Goal: Check status: Check status

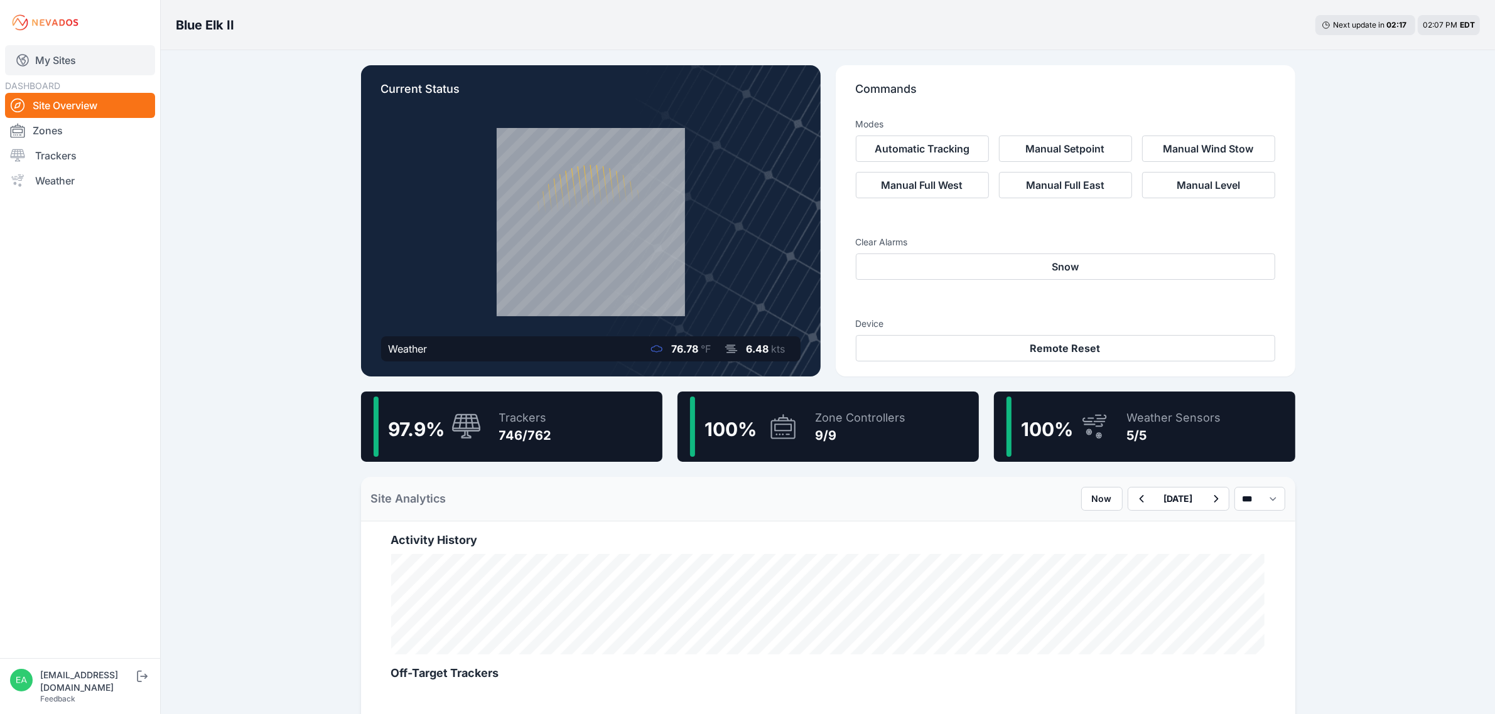
click at [56, 73] on link "My Sites" at bounding box center [80, 60] width 150 height 30
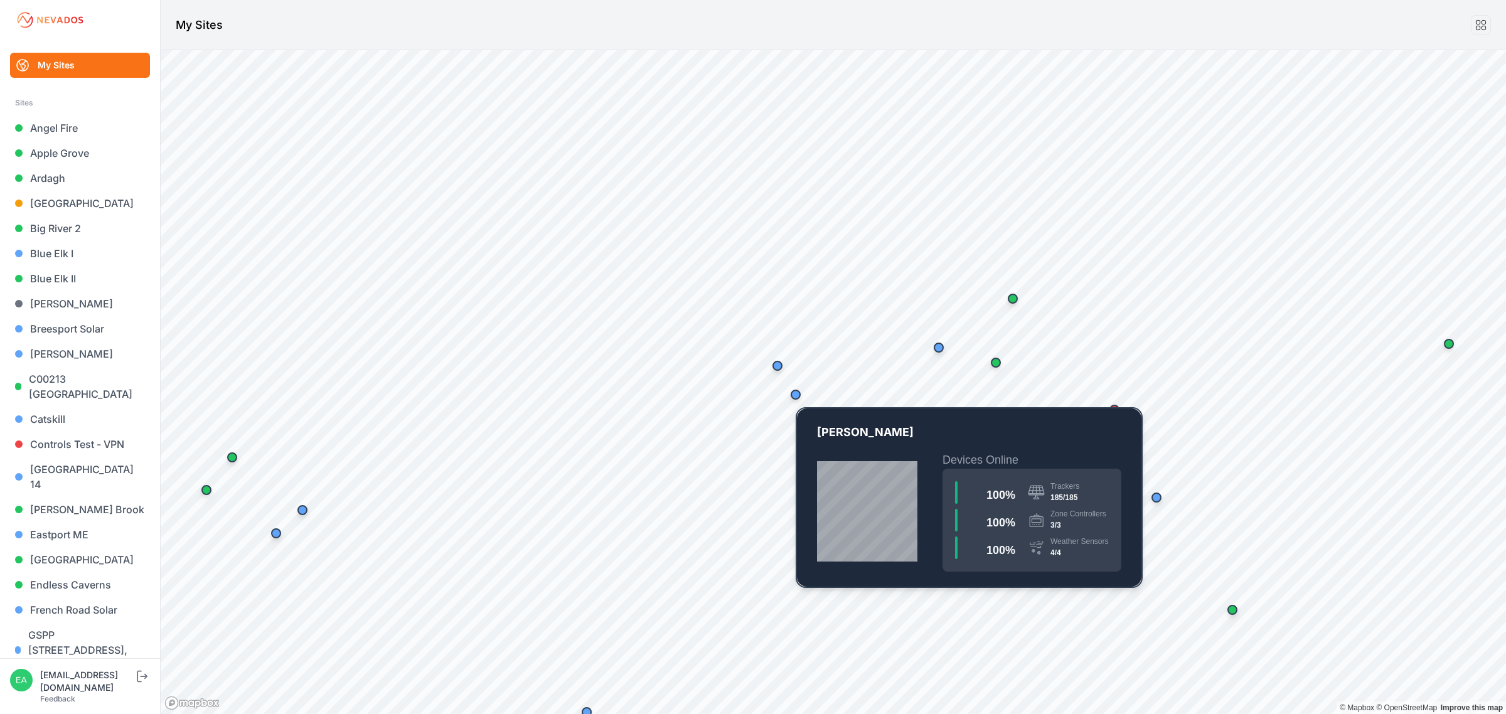
click at [795, 393] on div "Map marker" at bounding box center [796, 395] width 10 height 10
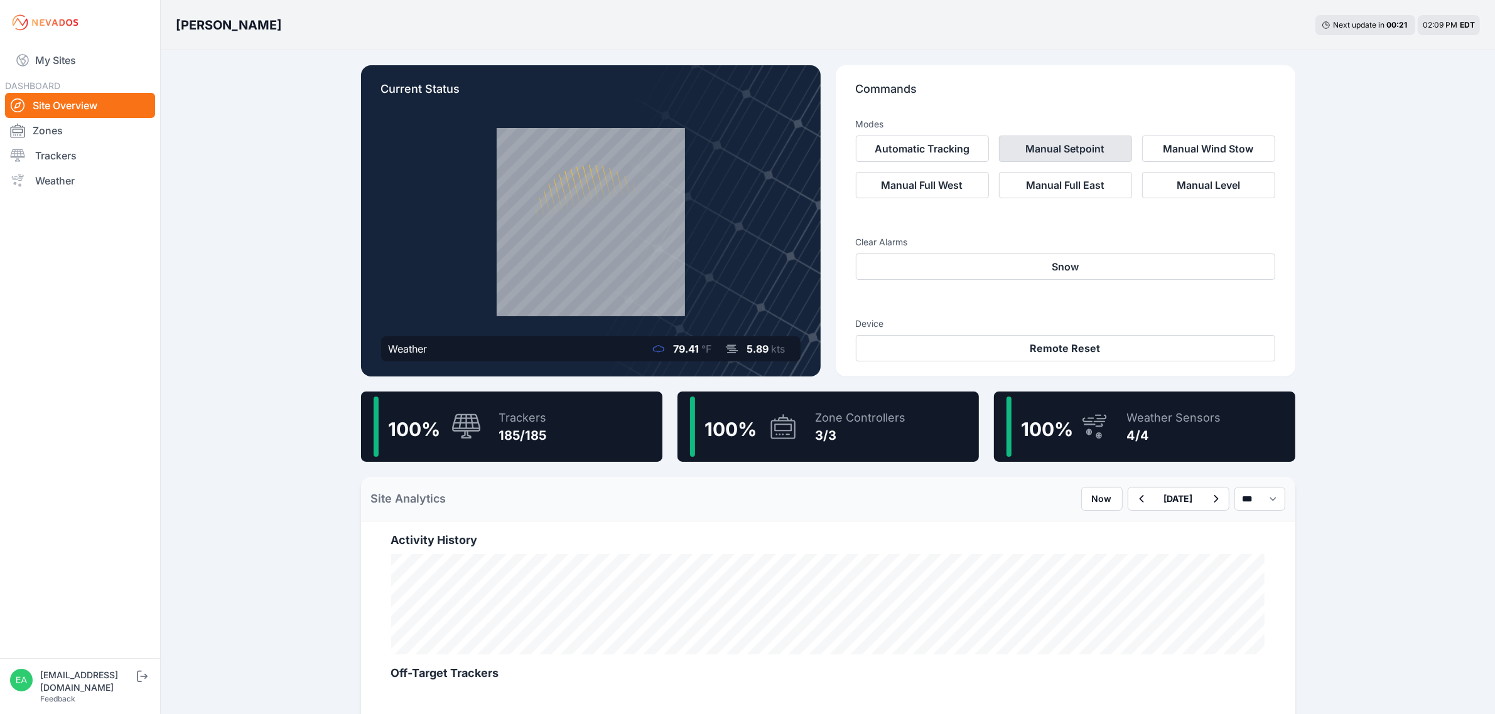
click at [1087, 148] on button "Manual Setpoint" at bounding box center [1065, 149] width 133 height 26
click at [1242, 240] on button "Cancel" at bounding box center [1242, 237] width 66 height 23
click at [48, 136] on link "Zones" at bounding box center [80, 130] width 150 height 25
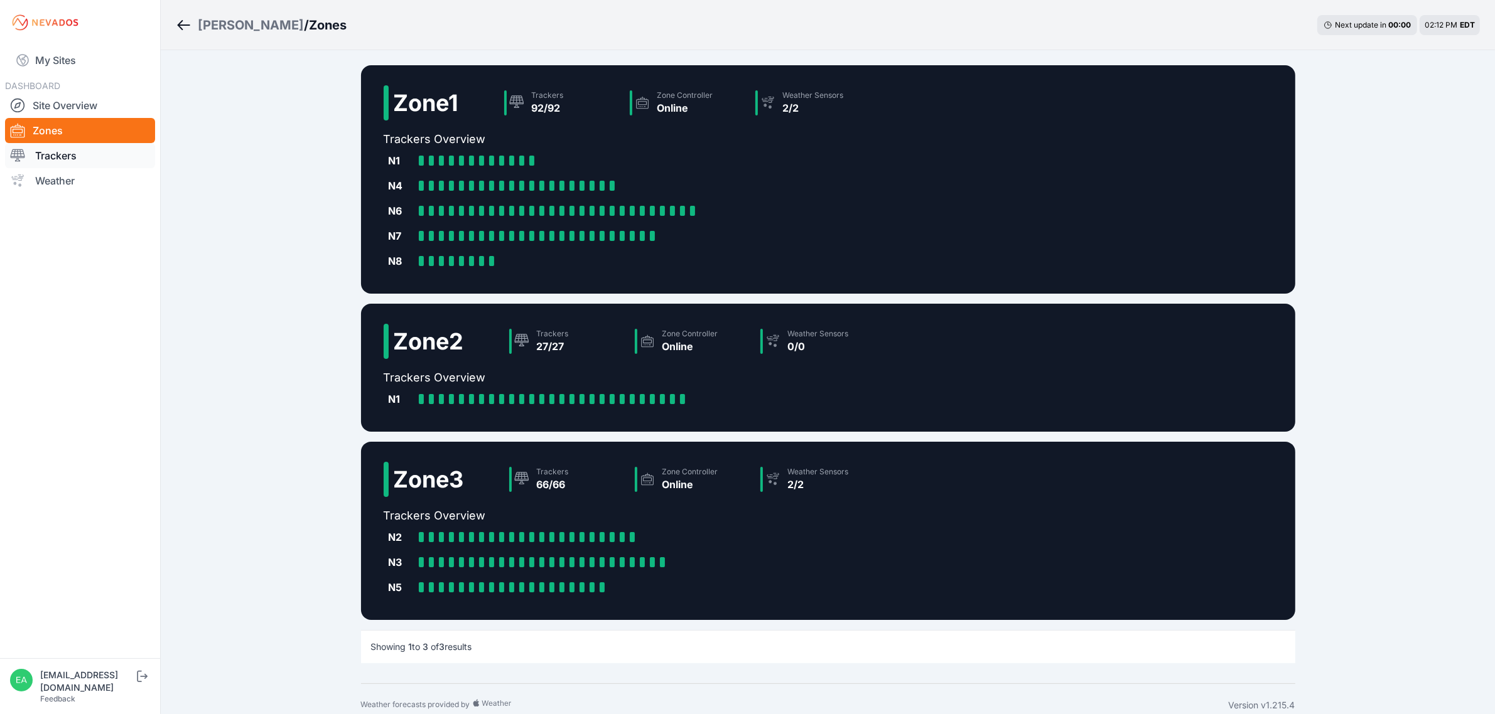
click at [65, 160] on link "Trackers" at bounding box center [80, 155] width 150 height 25
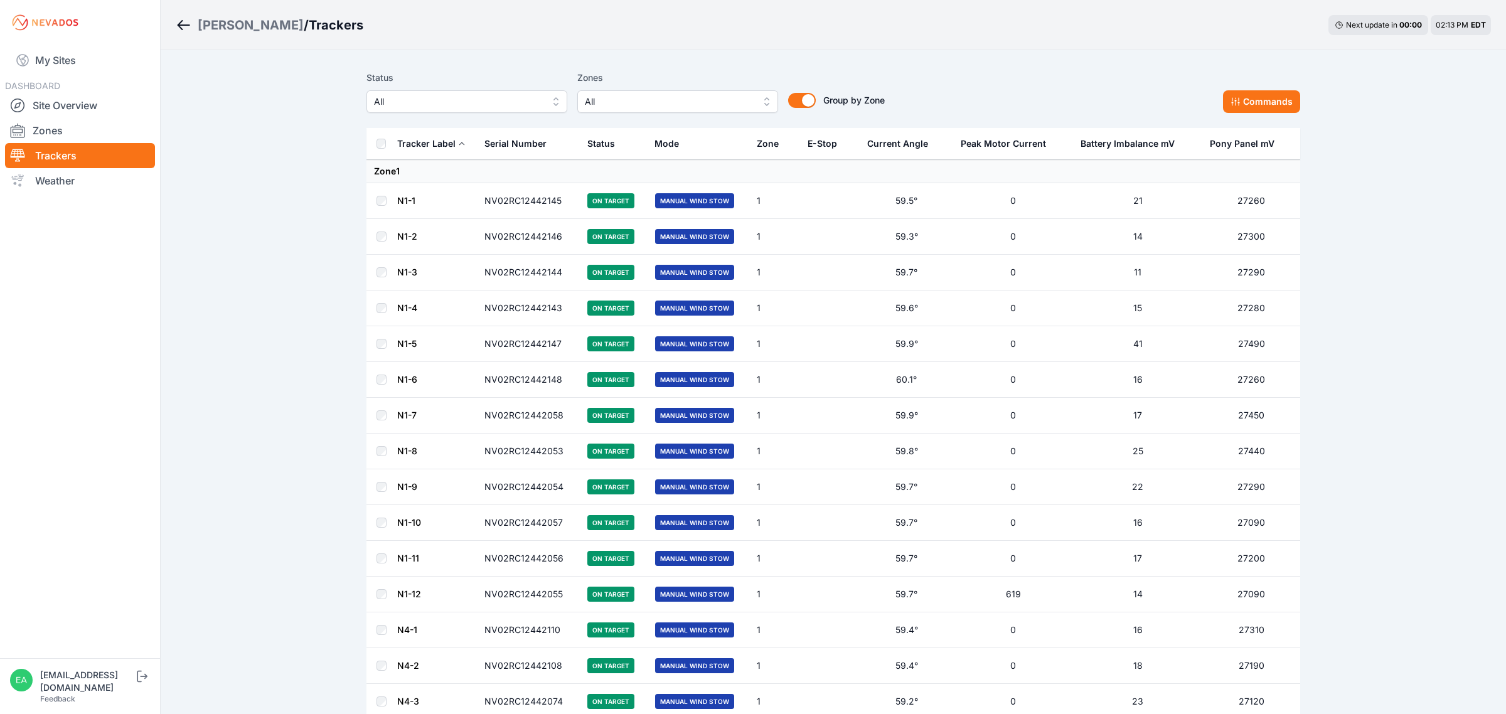
click at [486, 105] on span "All" at bounding box center [458, 101] width 168 height 15
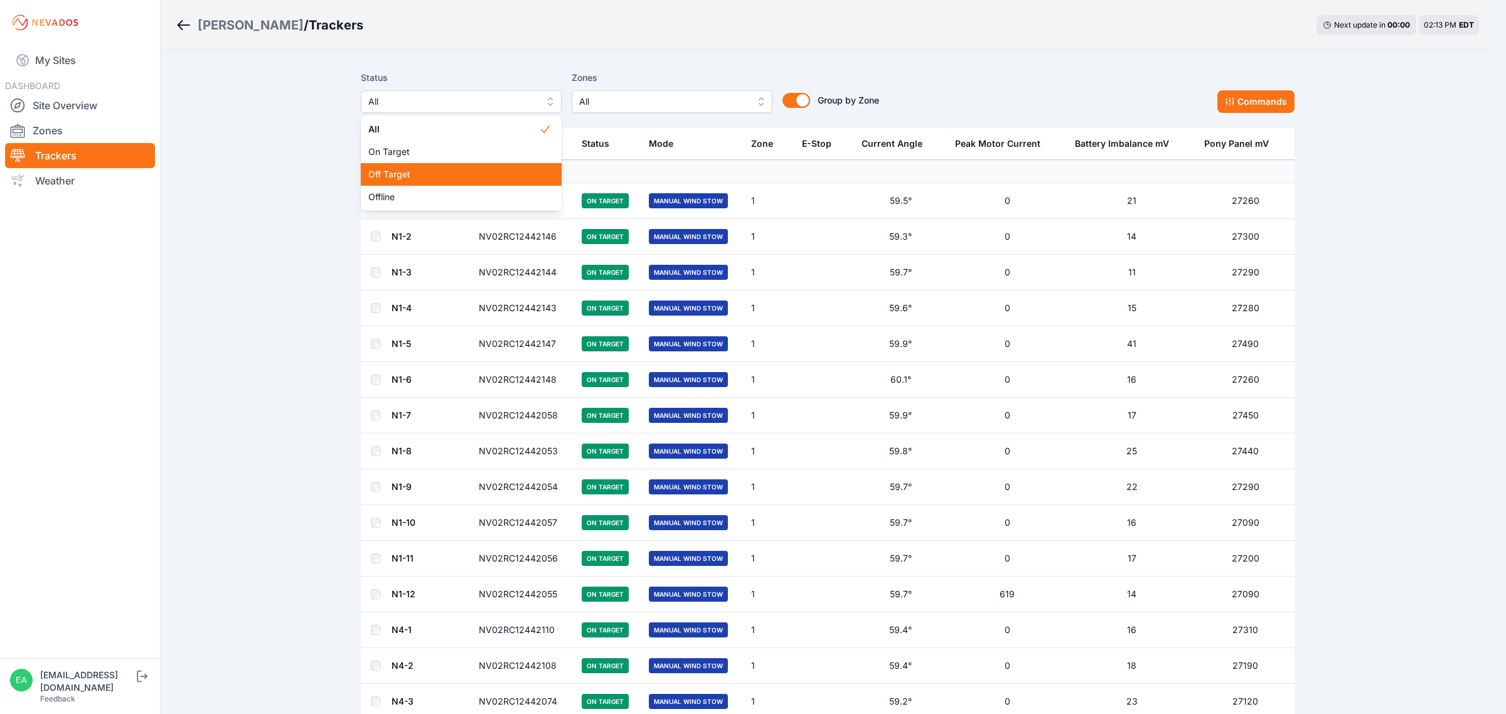
click at [382, 168] on span "Off Target" at bounding box center [453, 174] width 171 height 13
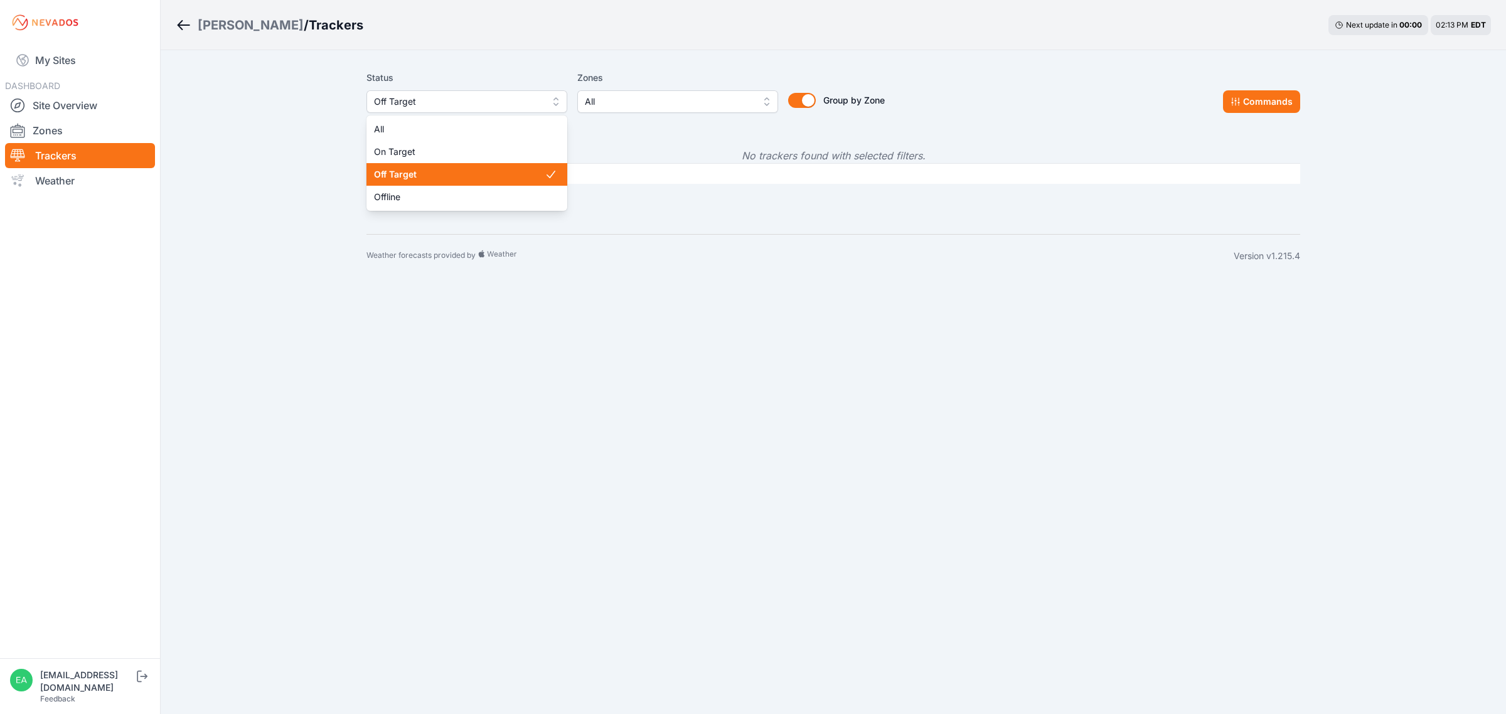
click at [532, 111] on button "Off Target" at bounding box center [467, 101] width 201 height 23
click at [404, 144] on div "On Target" at bounding box center [467, 152] width 201 height 23
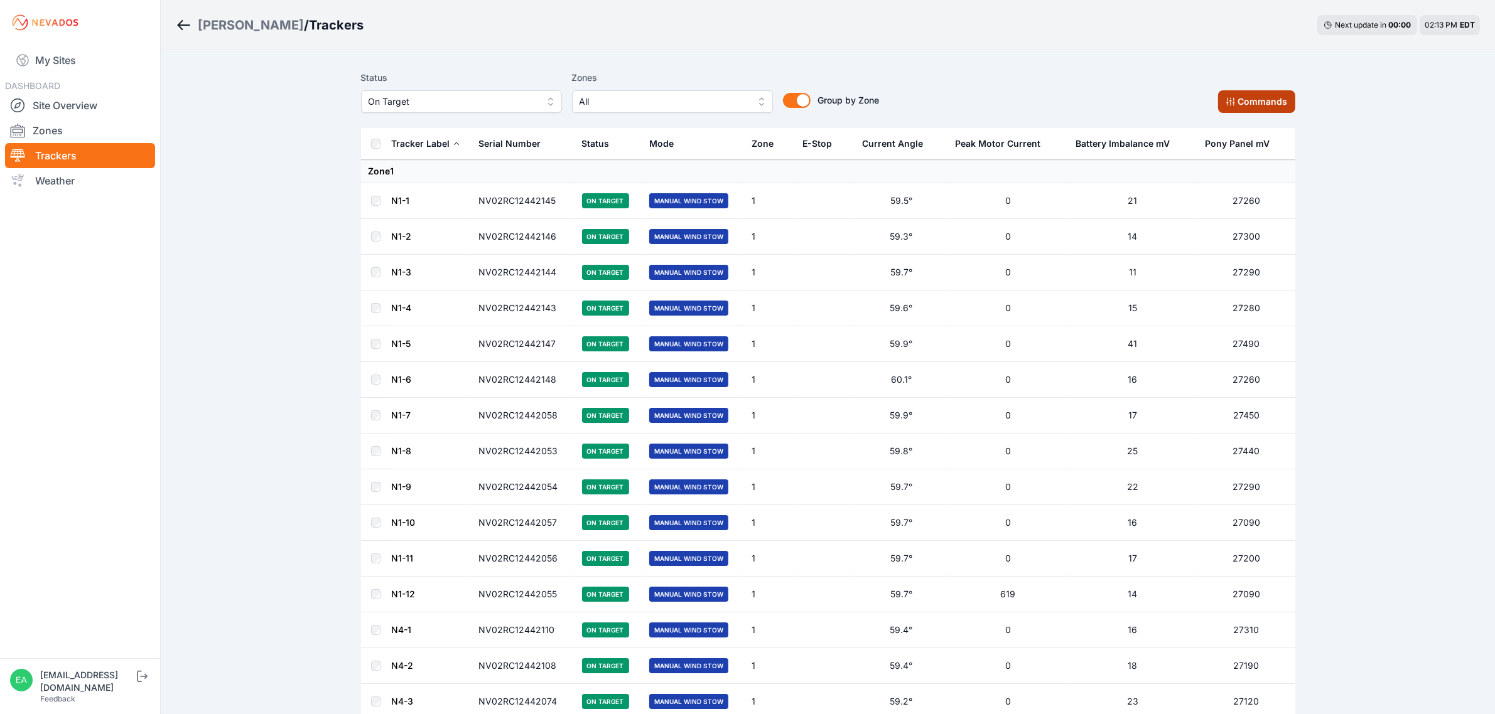
click at [1272, 98] on button "Commands" at bounding box center [1256, 101] width 77 height 23
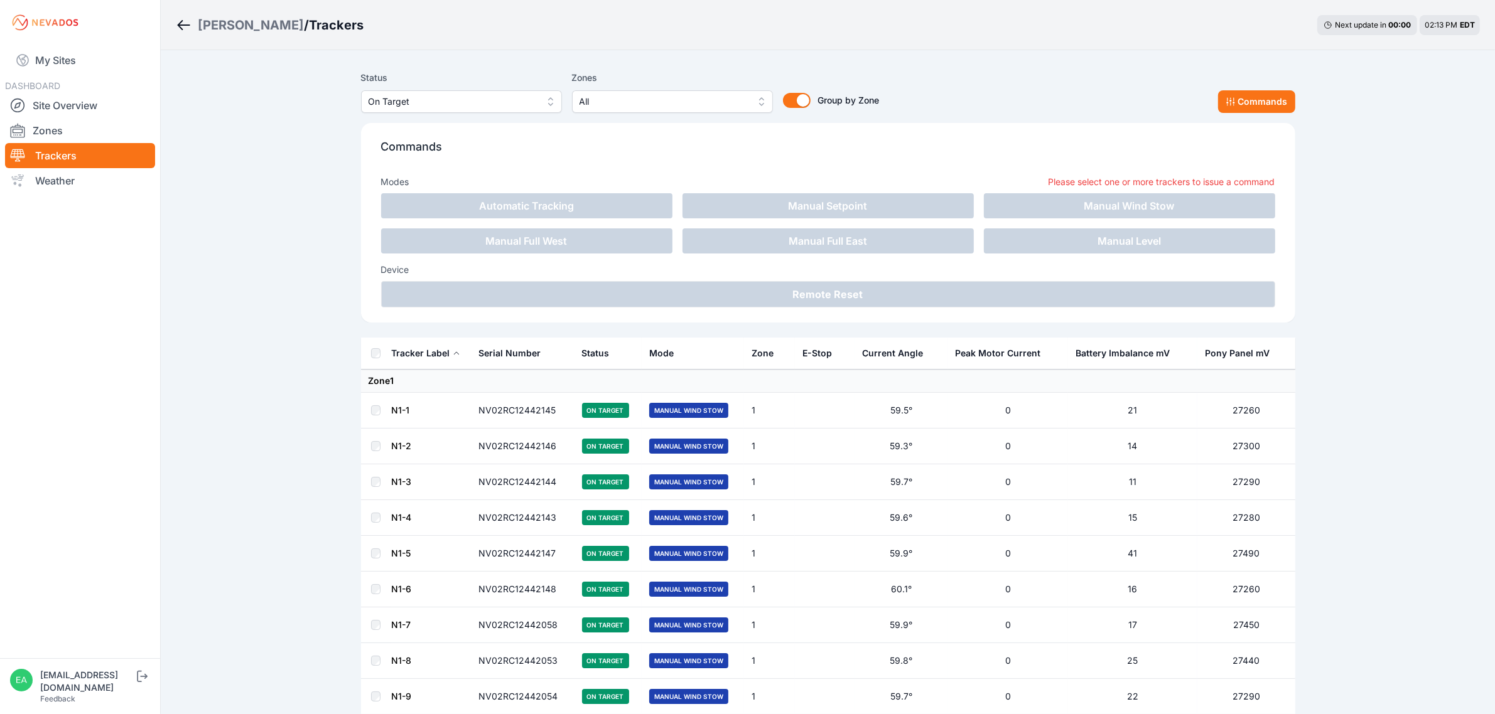
click at [657, 102] on span "All" at bounding box center [663, 101] width 168 height 15
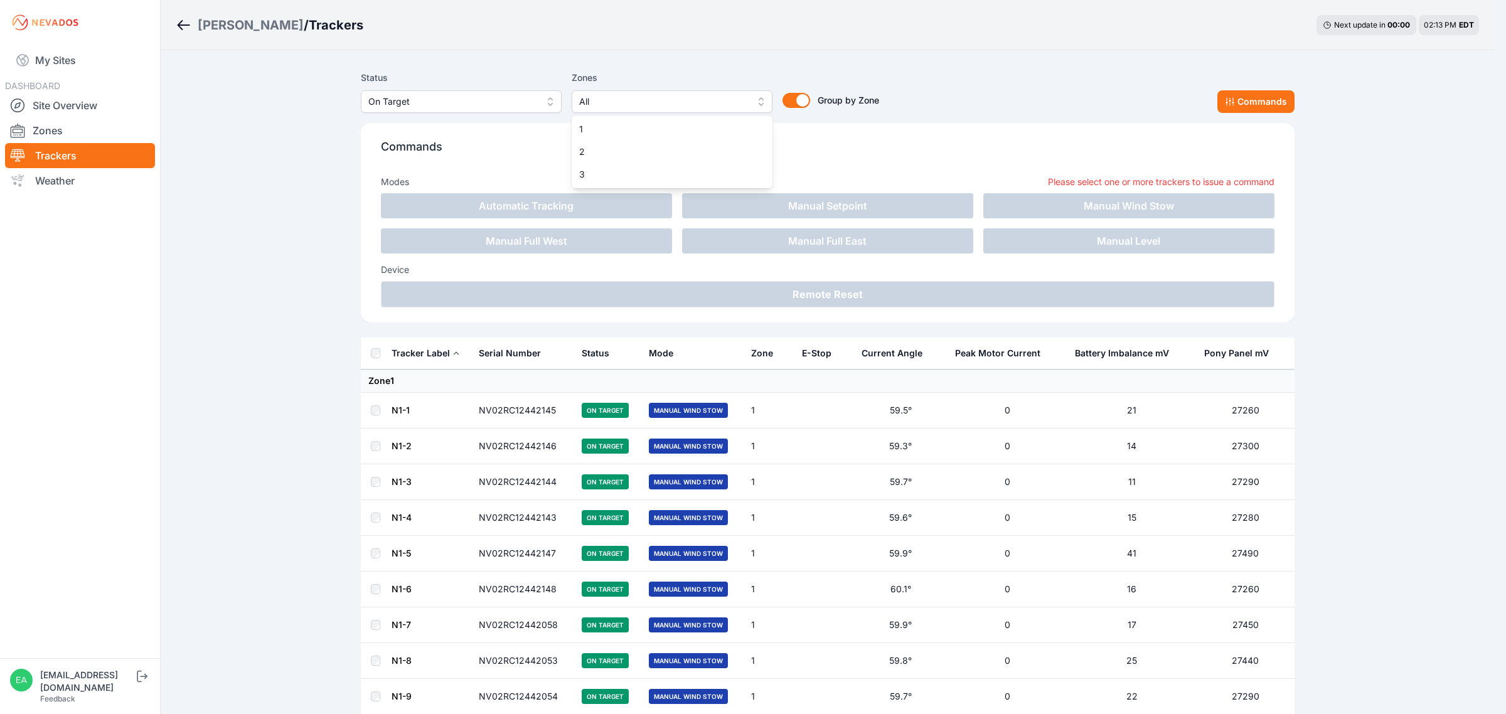
click at [527, 93] on div "Status On Target Zones All 1 2 3 Group by Zone Group by Zone" at bounding box center [620, 91] width 518 height 43
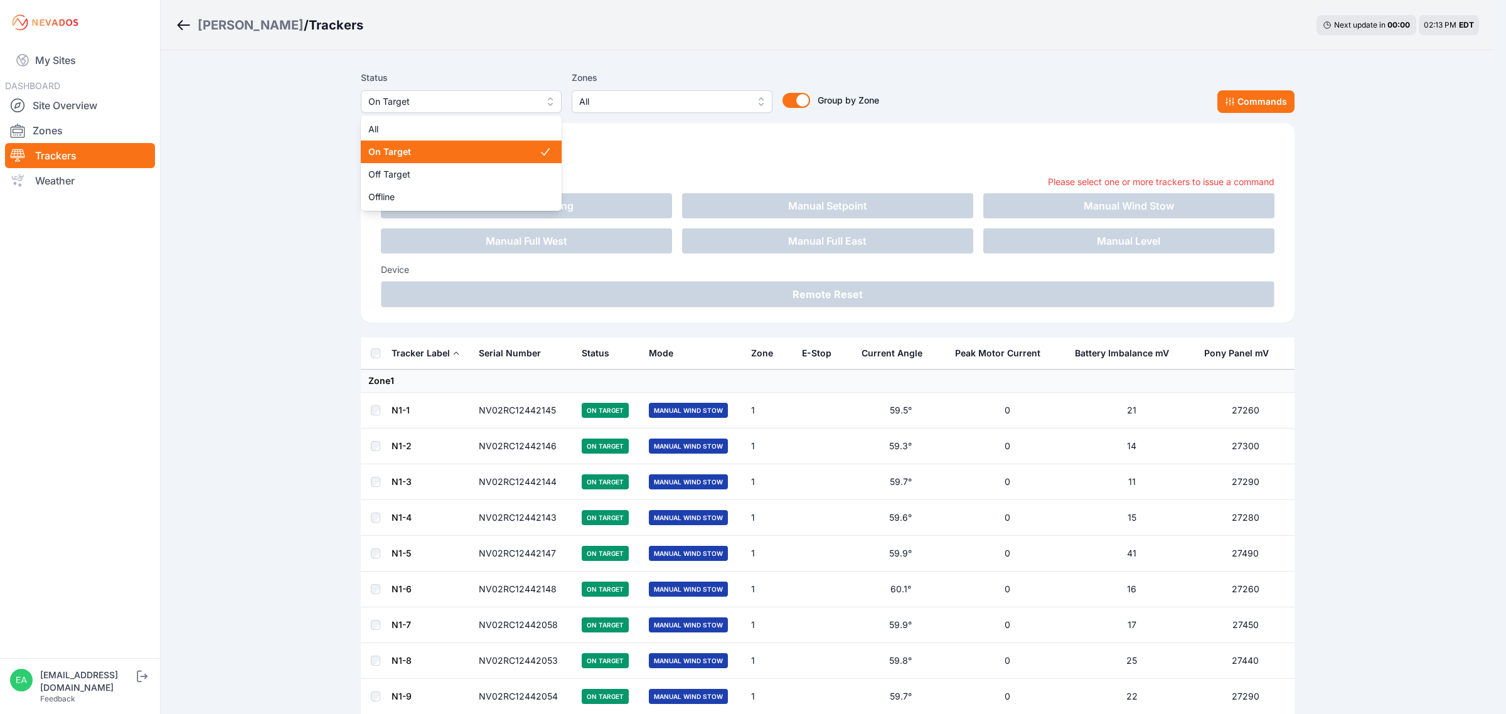
click at [506, 111] on button "On Target" at bounding box center [461, 101] width 201 height 23
click at [457, 121] on div "All" at bounding box center [461, 129] width 201 height 23
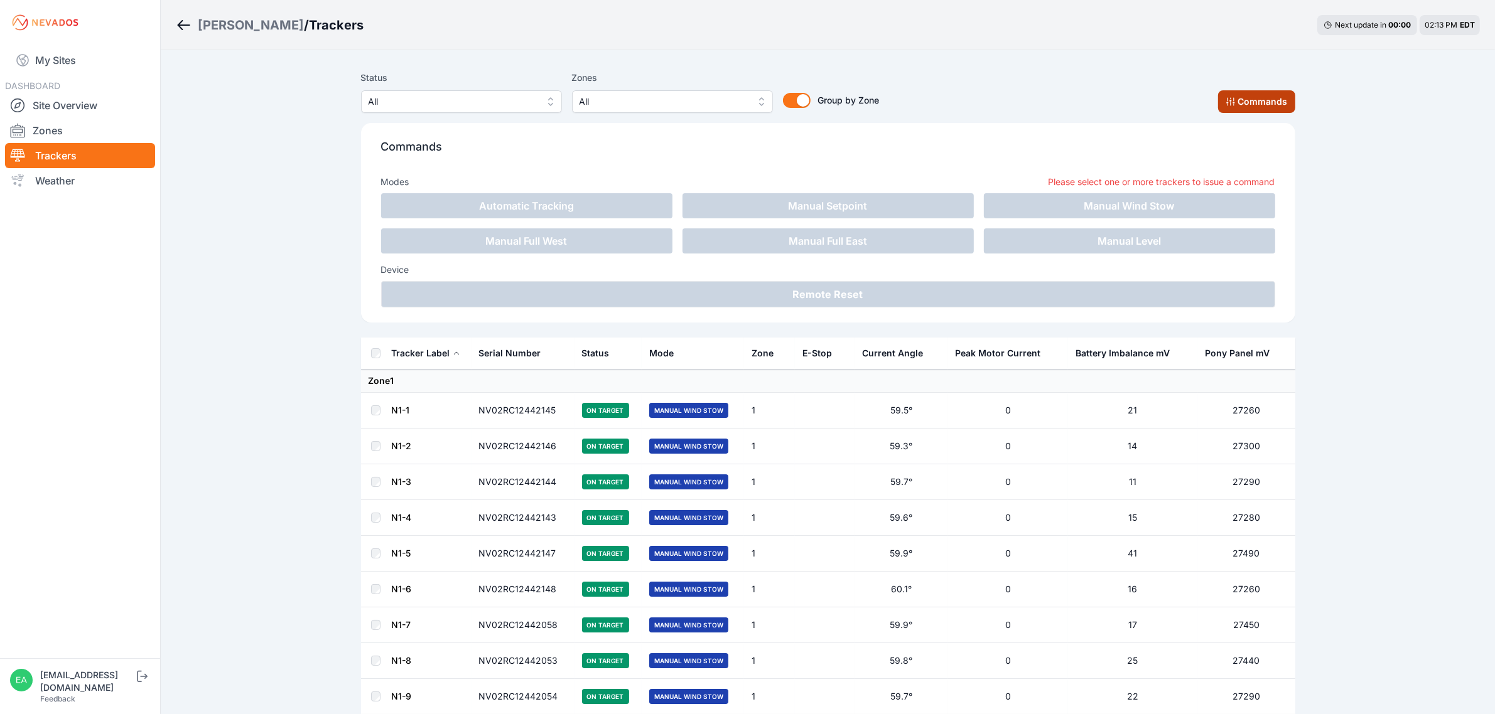
click at [1272, 100] on button "Commands" at bounding box center [1256, 101] width 77 height 23
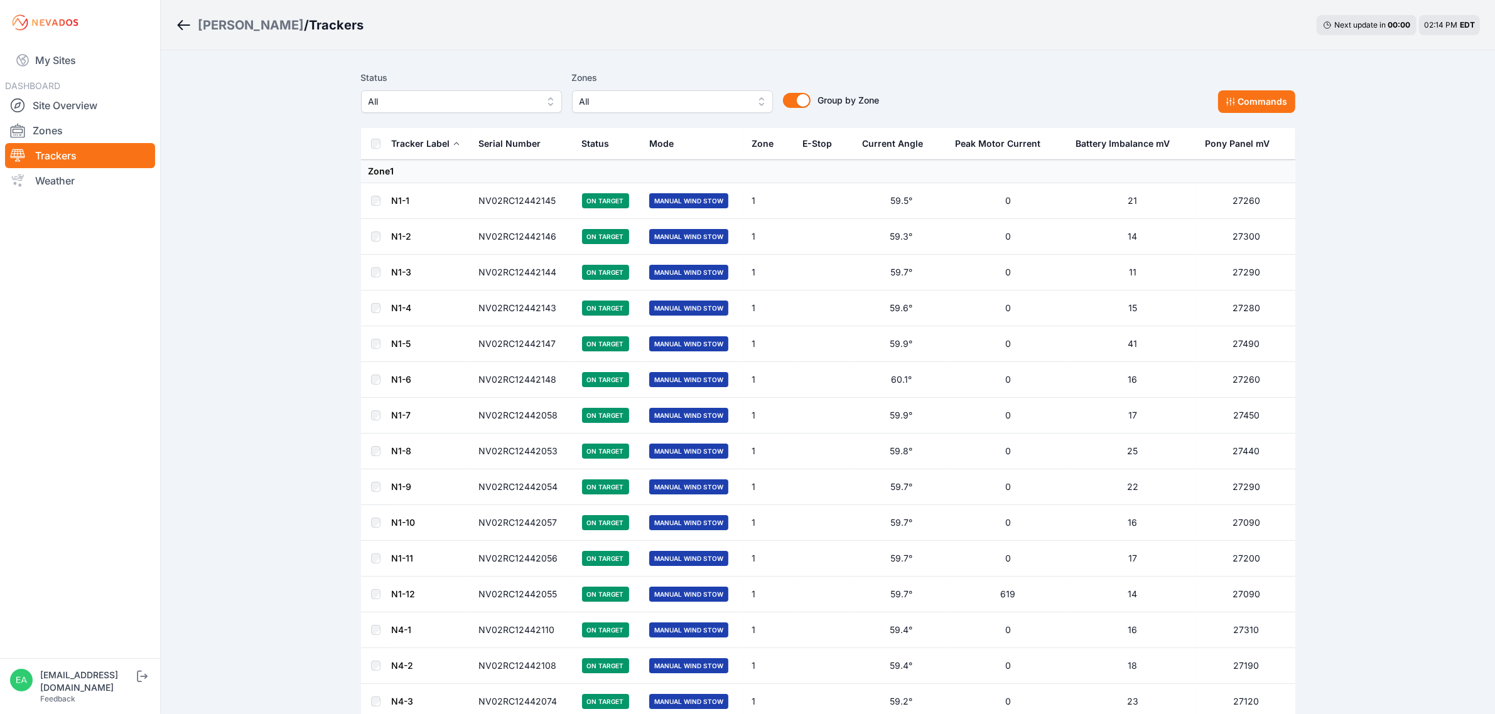
click at [395, 204] on link "N1-1" at bounding box center [401, 200] width 18 height 11
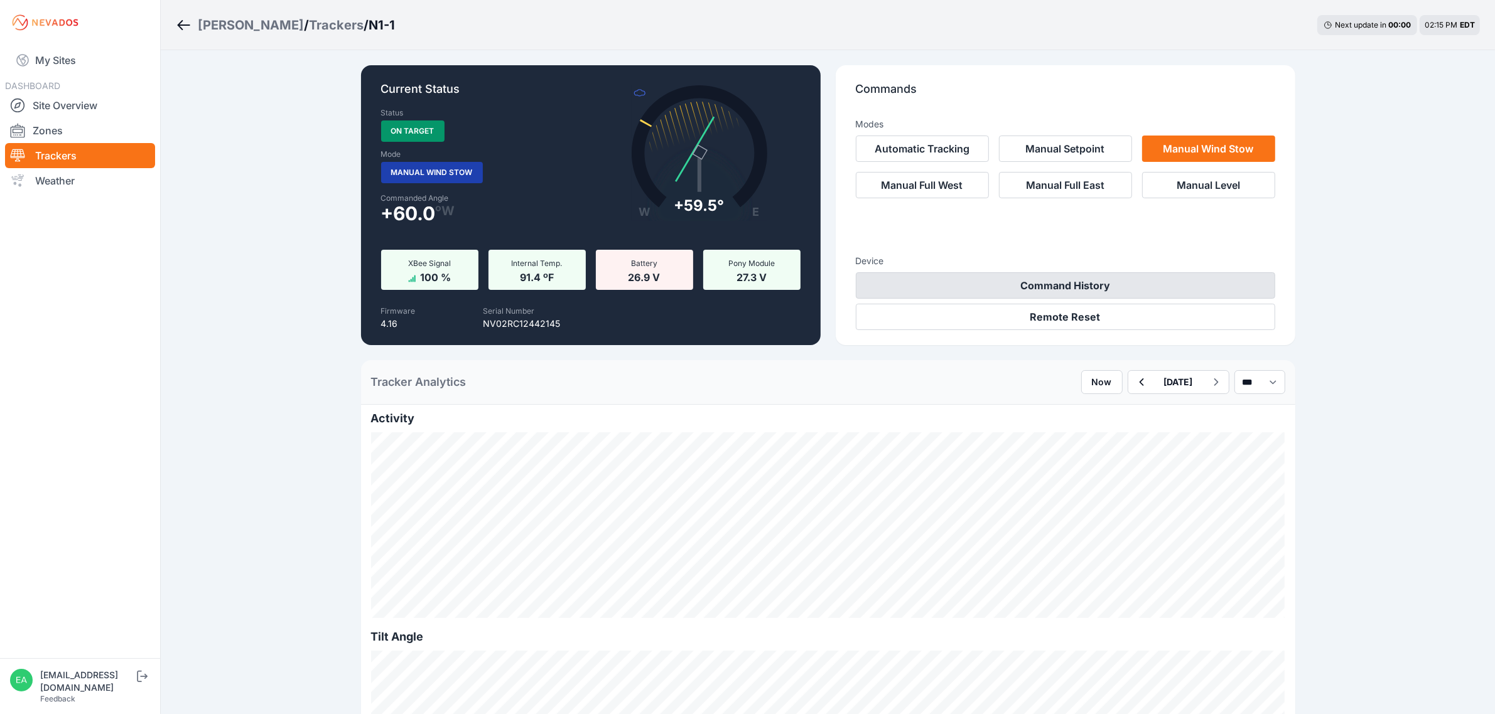
click at [1065, 284] on button "Command History" at bounding box center [1065, 285] width 419 height 26
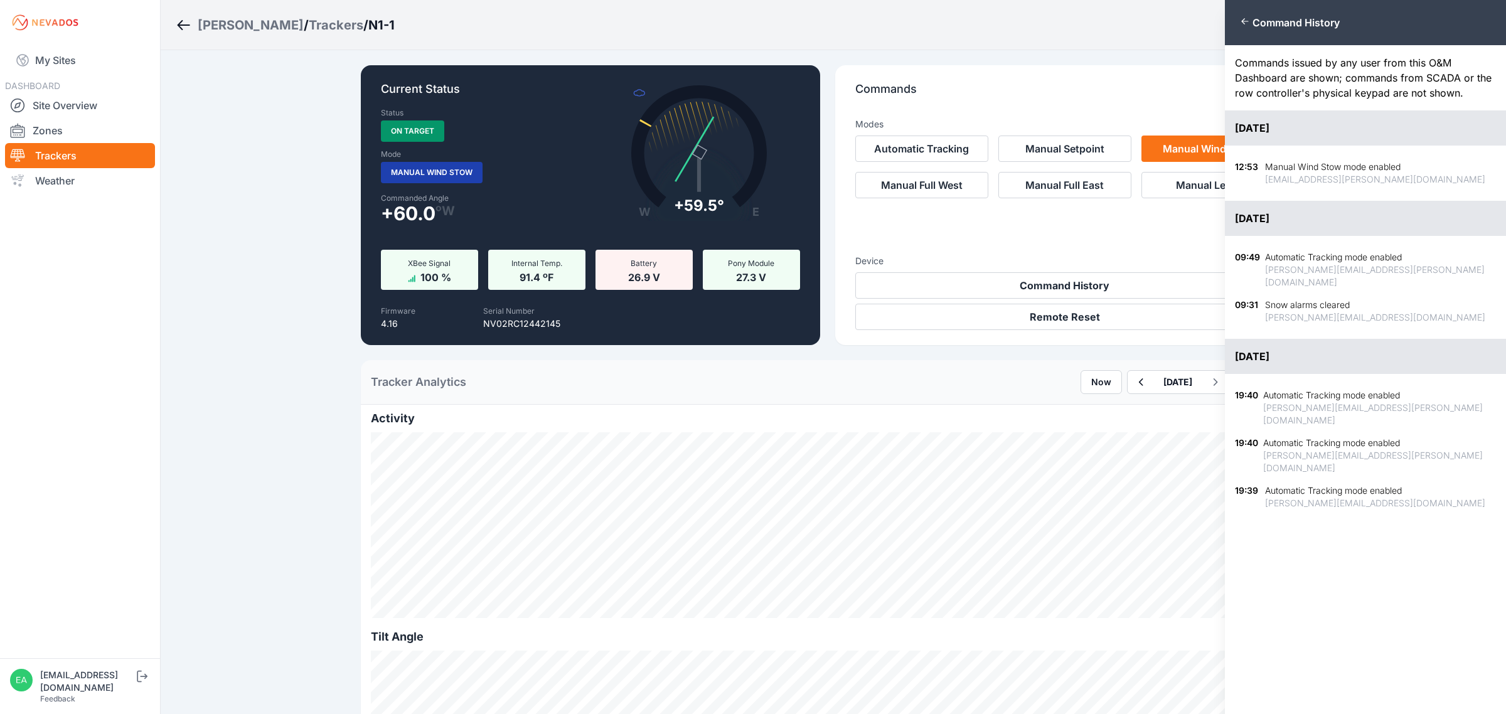
click at [1243, 19] on icon "button" at bounding box center [1245, 21] width 10 height 10
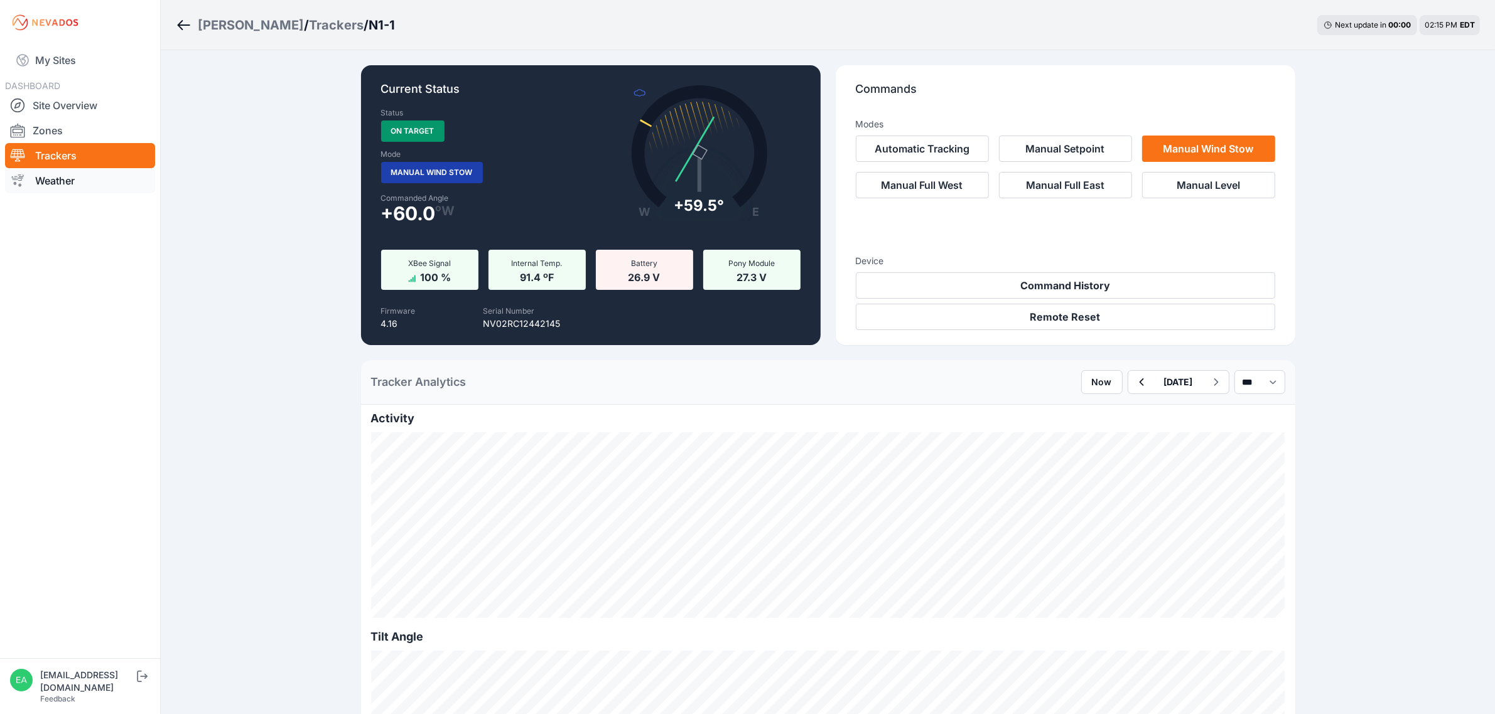
click at [83, 183] on link "Weather" at bounding box center [80, 180] width 150 height 25
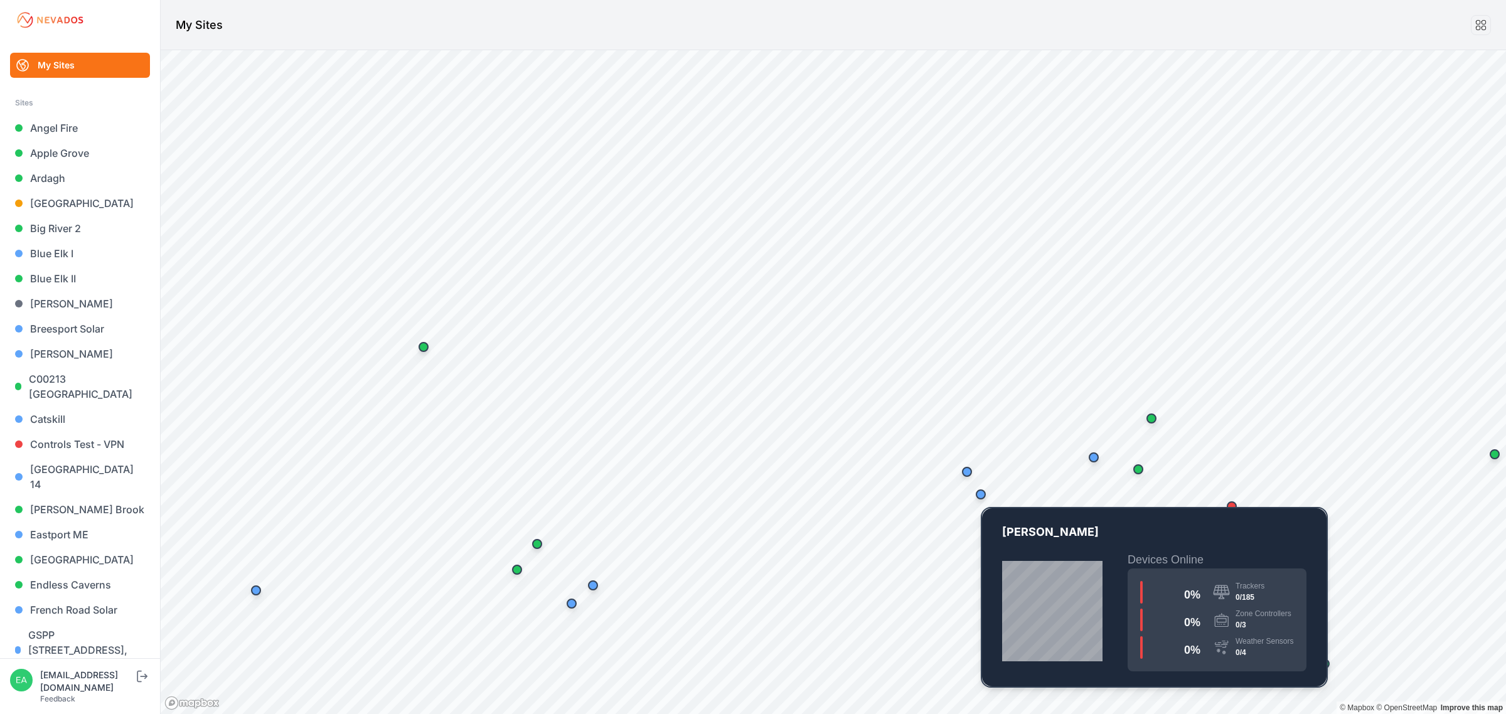
click at [989, 497] on div "Map marker" at bounding box center [981, 494] width 25 height 25
